Goal: Check status

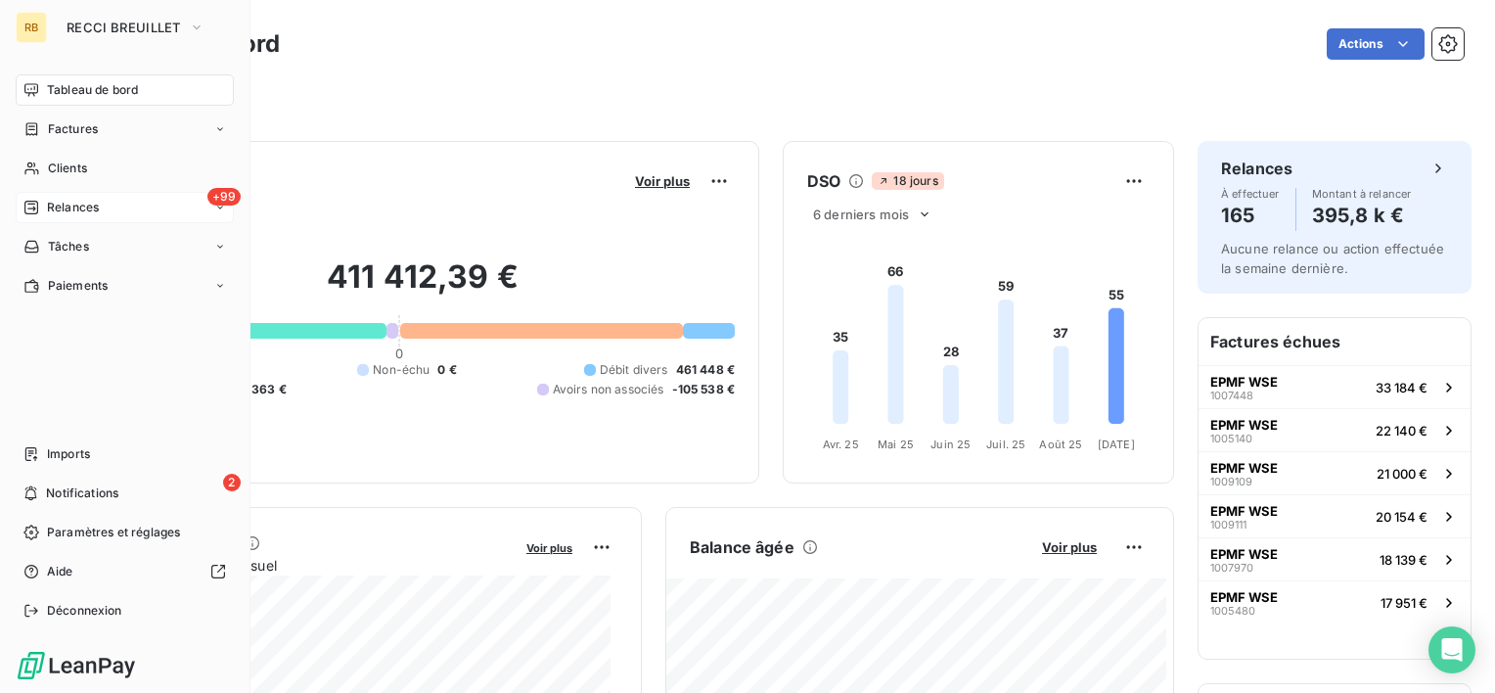
click at [120, 201] on div "+99 Relances" at bounding box center [125, 207] width 218 height 31
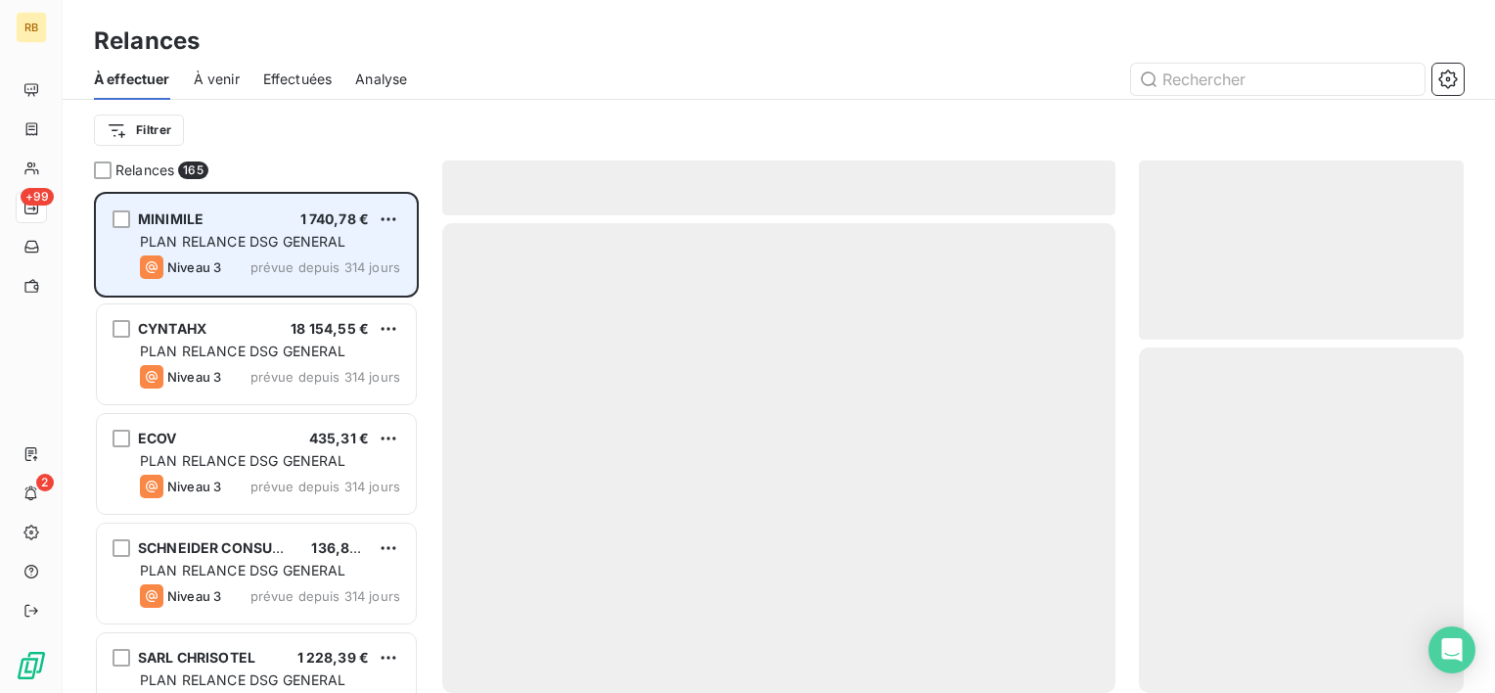
scroll to position [485, 309]
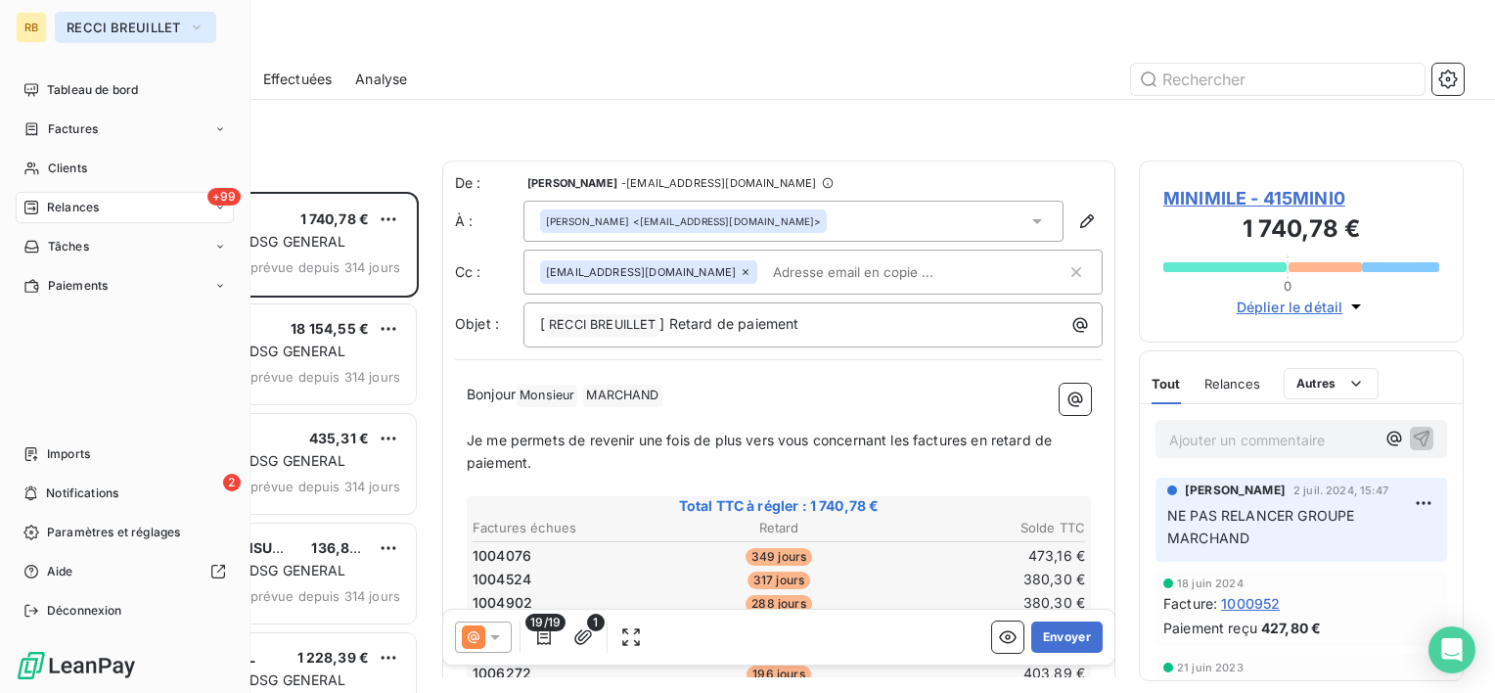
click at [116, 20] on span "RECCI BREUILLET" at bounding box center [124, 28] width 114 height 16
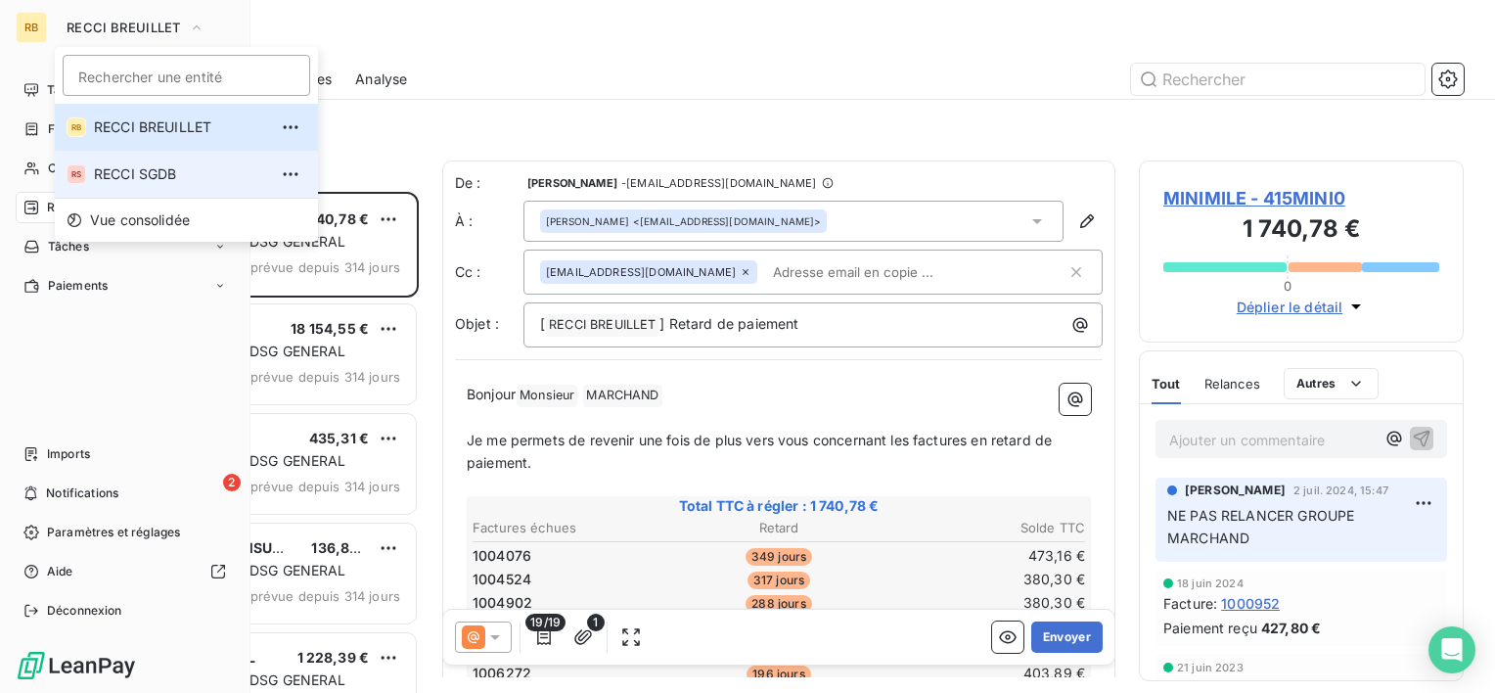
click at [94, 171] on li "RS RECCI SGDB" at bounding box center [186, 174] width 263 height 47
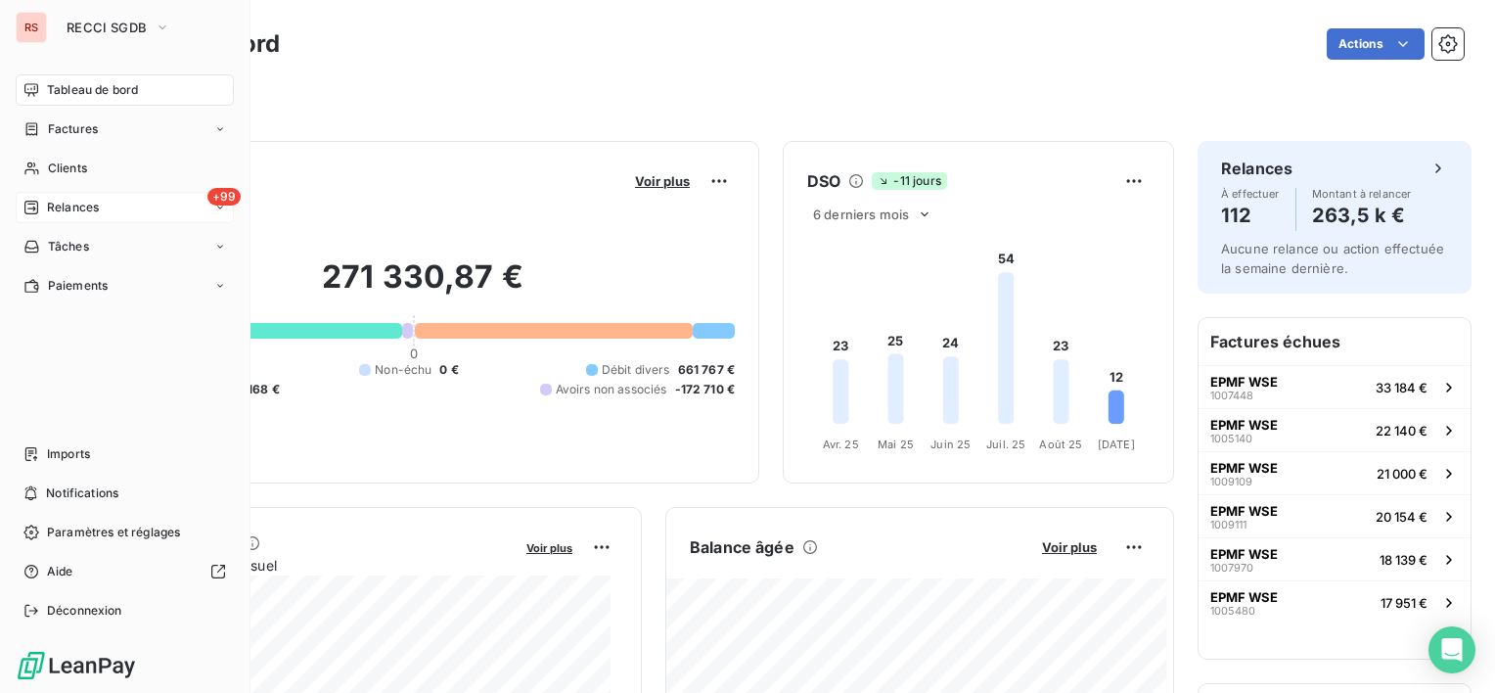
click at [51, 197] on div "+99 Relances" at bounding box center [125, 207] width 218 height 31
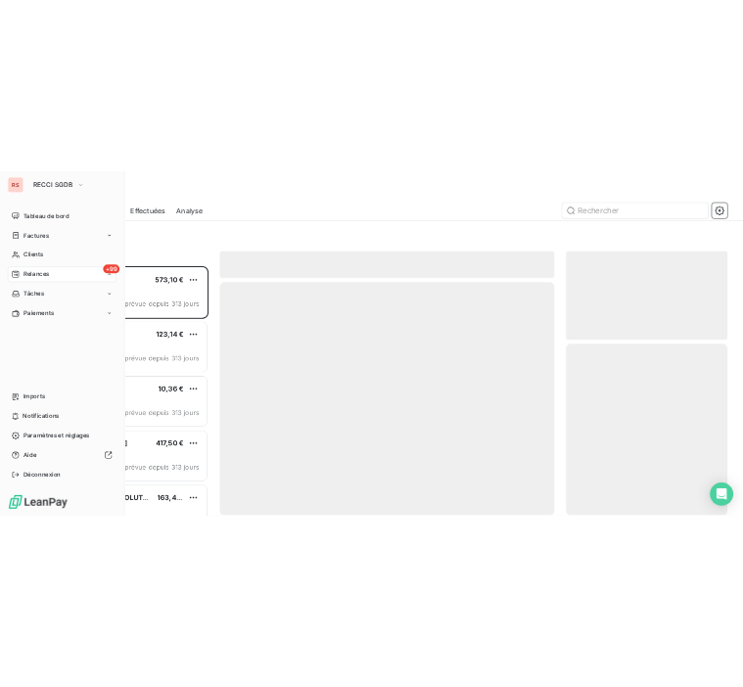
scroll to position [485, 309]
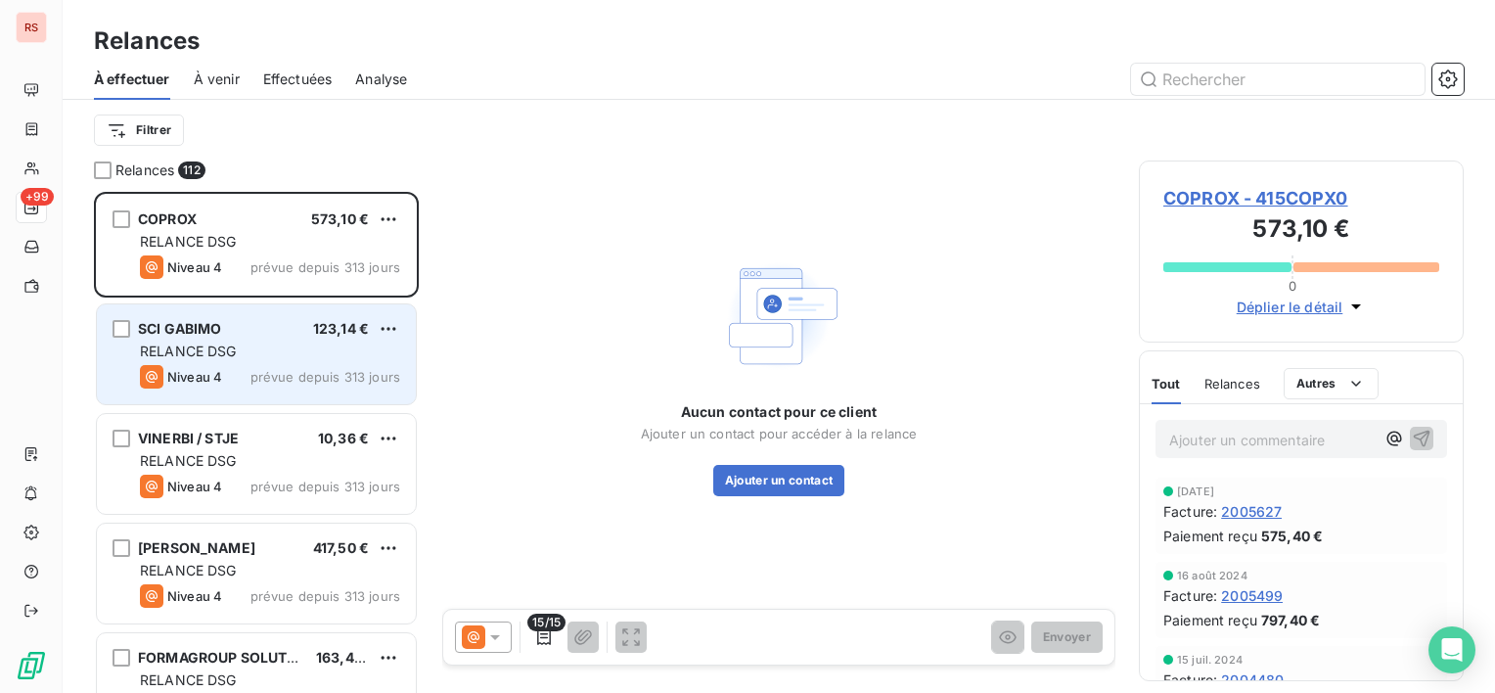
click at [241, 368] on div "Niveau 4 prévue depuis 313 jours" at bounding box center [270, 376] width 260 height 23
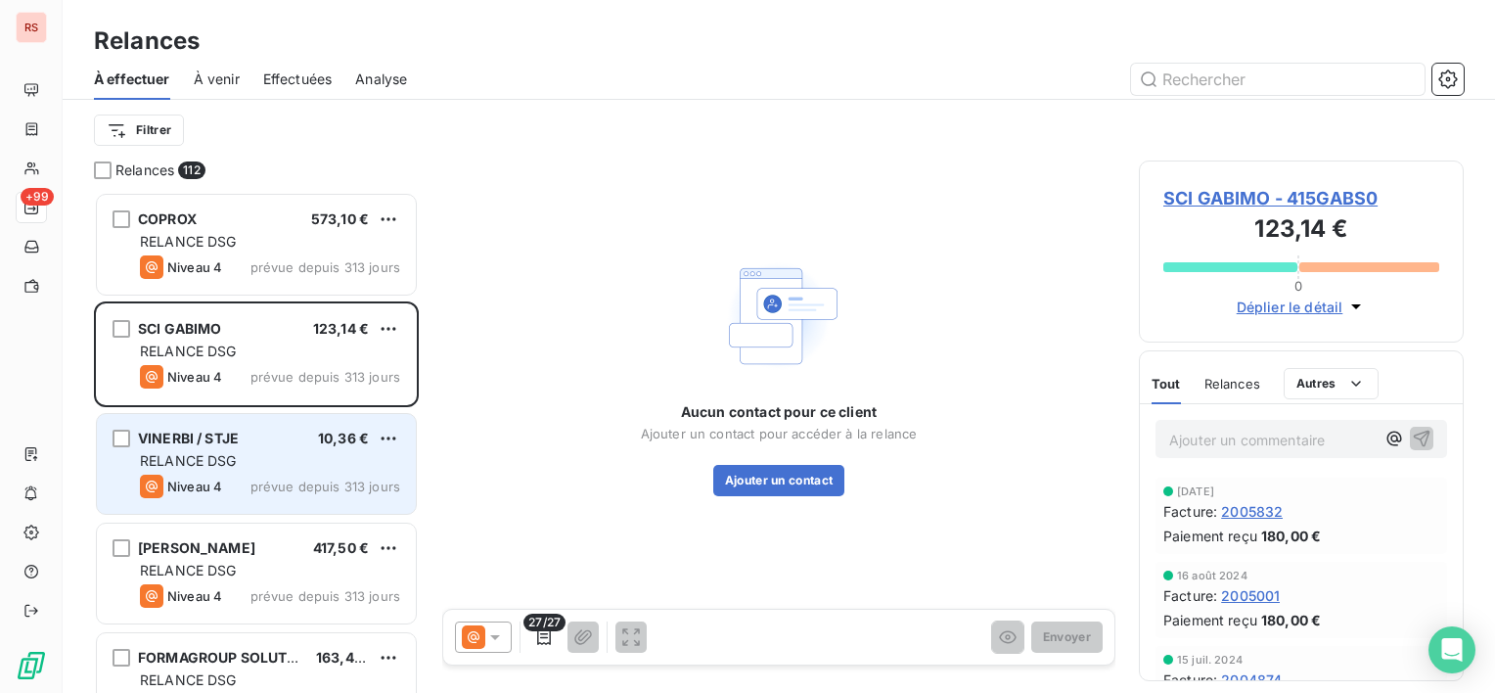
click at [342, 423] on div "VINERBI / STJE 10,36 € RELANCE DSG Niveau 4 prévue depuis 313 jours" at bounding box center [256, 464] width 319 height 100
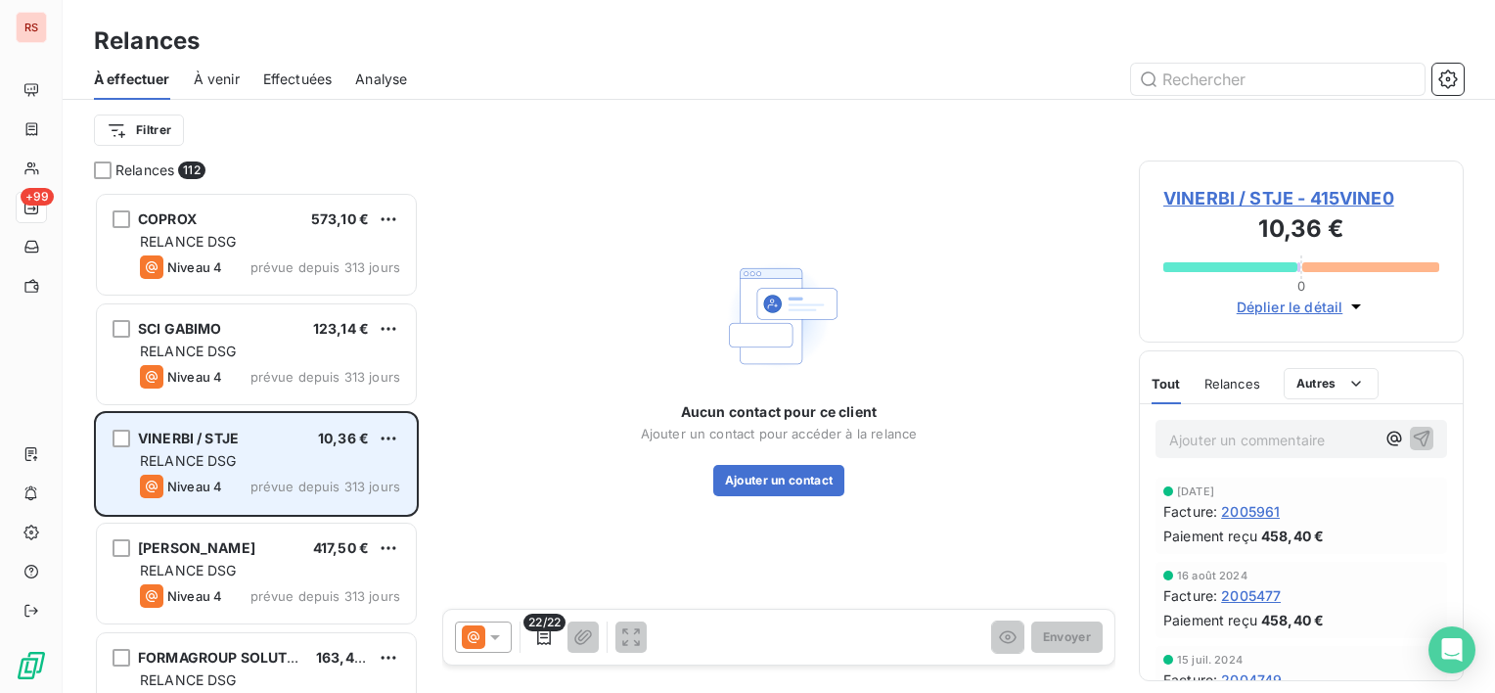
click at [342, 423] on div "VINERBI / STJE 10,36 € RELANCE DSG Niveau 4 prévue depuis 313 jours" at bounding box center [256, 464] width 319 height 100
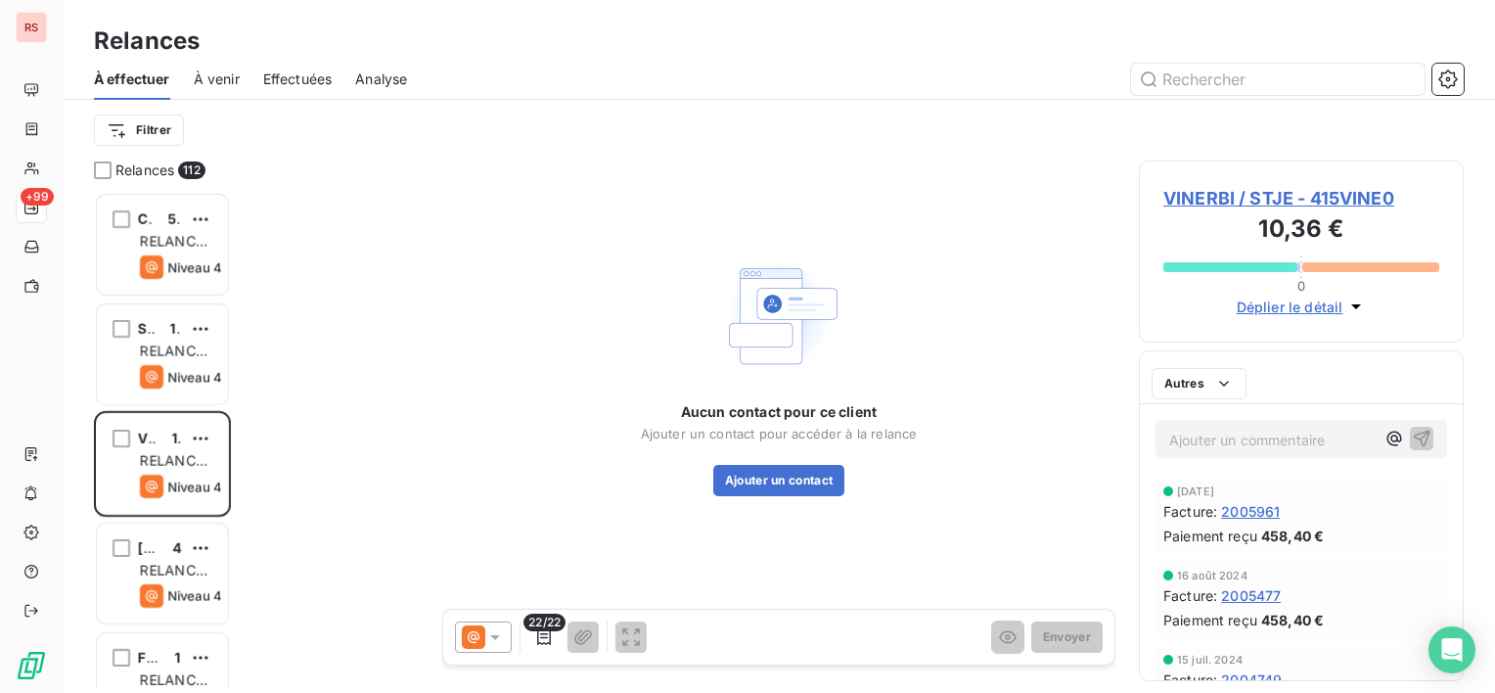
scroll to position [485, 309]
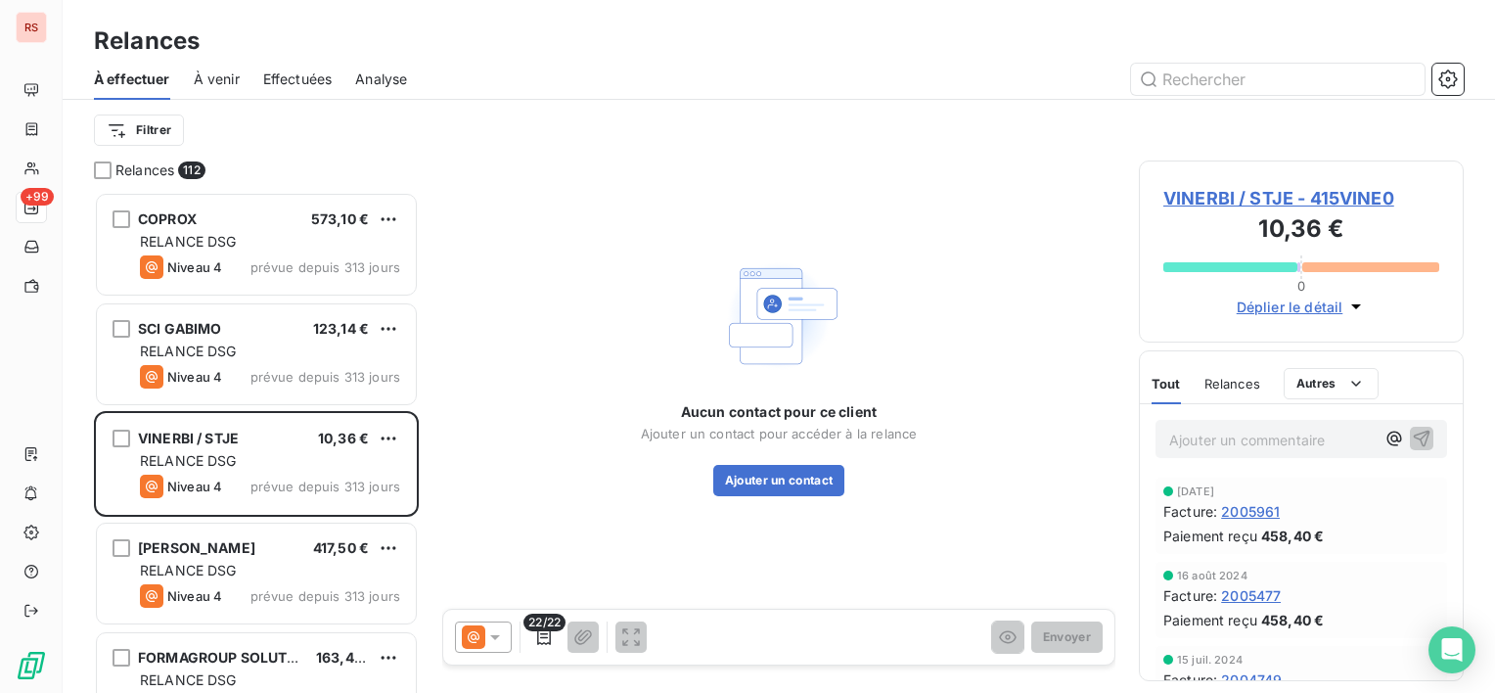
click at [917, 295] on div "Aucun contact pour ce client Ajouter un contact pour accéder à la relance Ajout…" at bounding box center [778, 374] width 673 height 428
